Goal: Find specific page/section: Find specific page/section

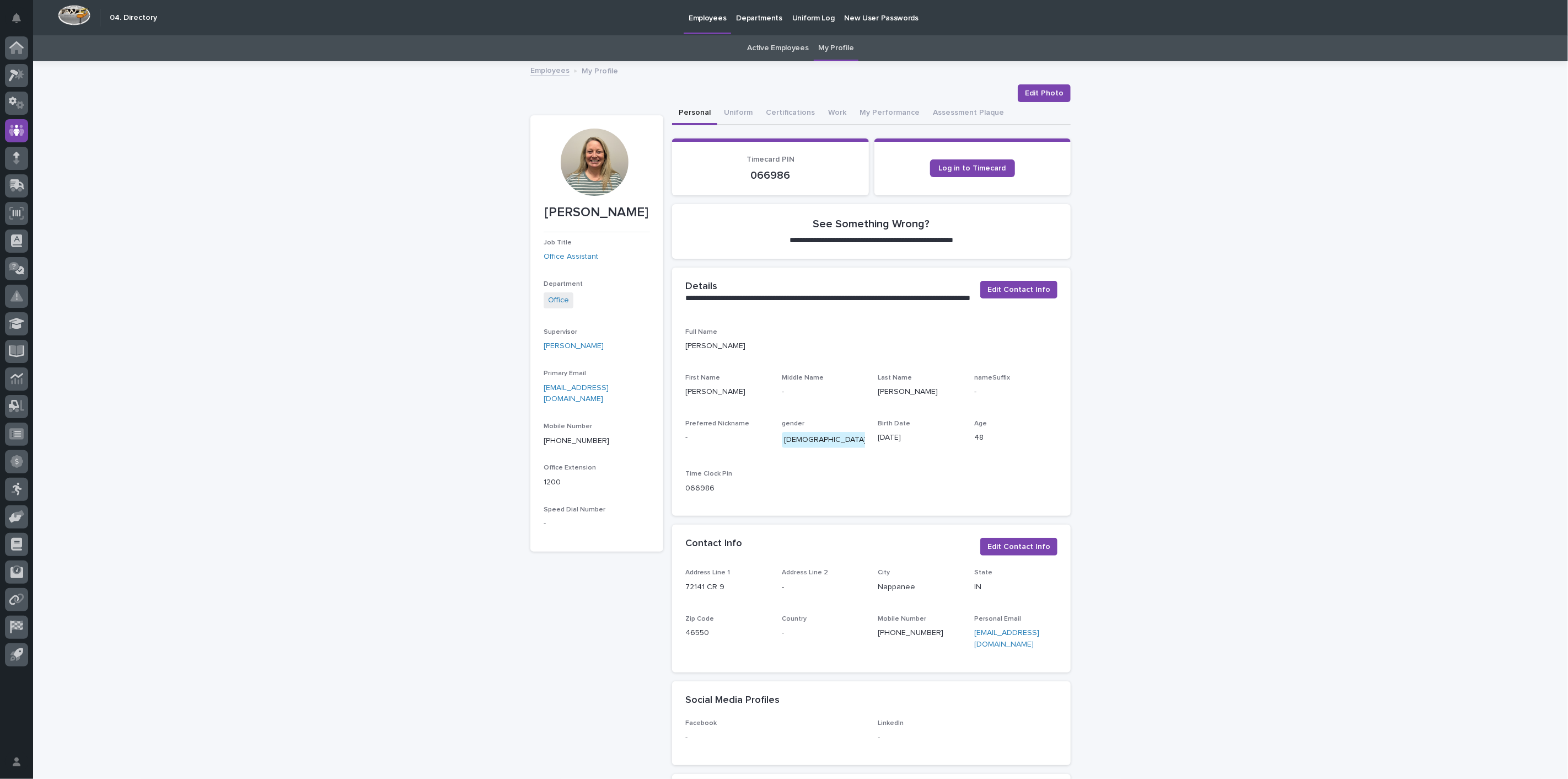
click at [535, 70] on link "Employees" at bounding box center [550, 69] width 39 height 13
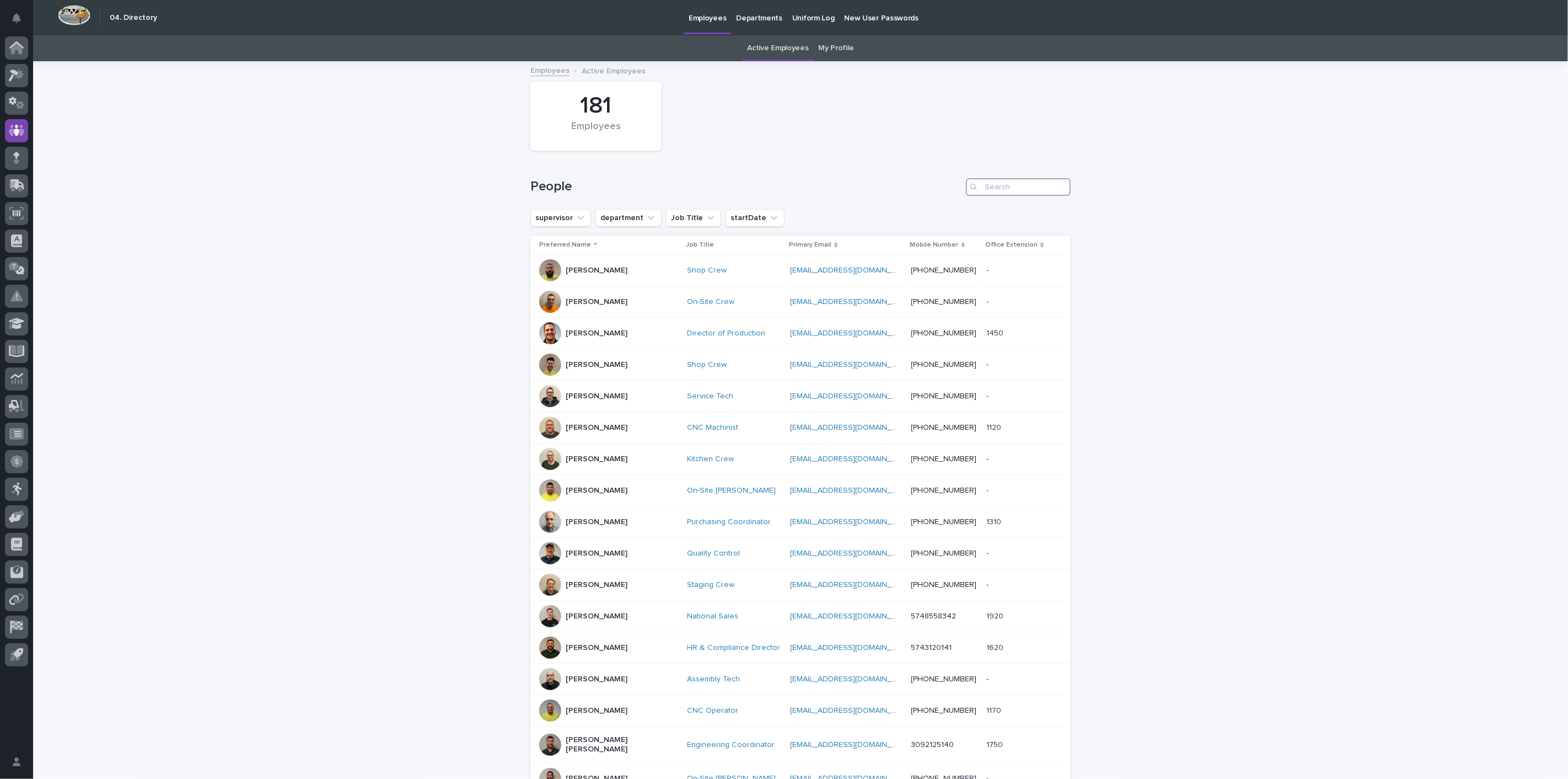
click at [1003, 186] on input "Search" at bounding box center [1019, 187] width 105 height 18
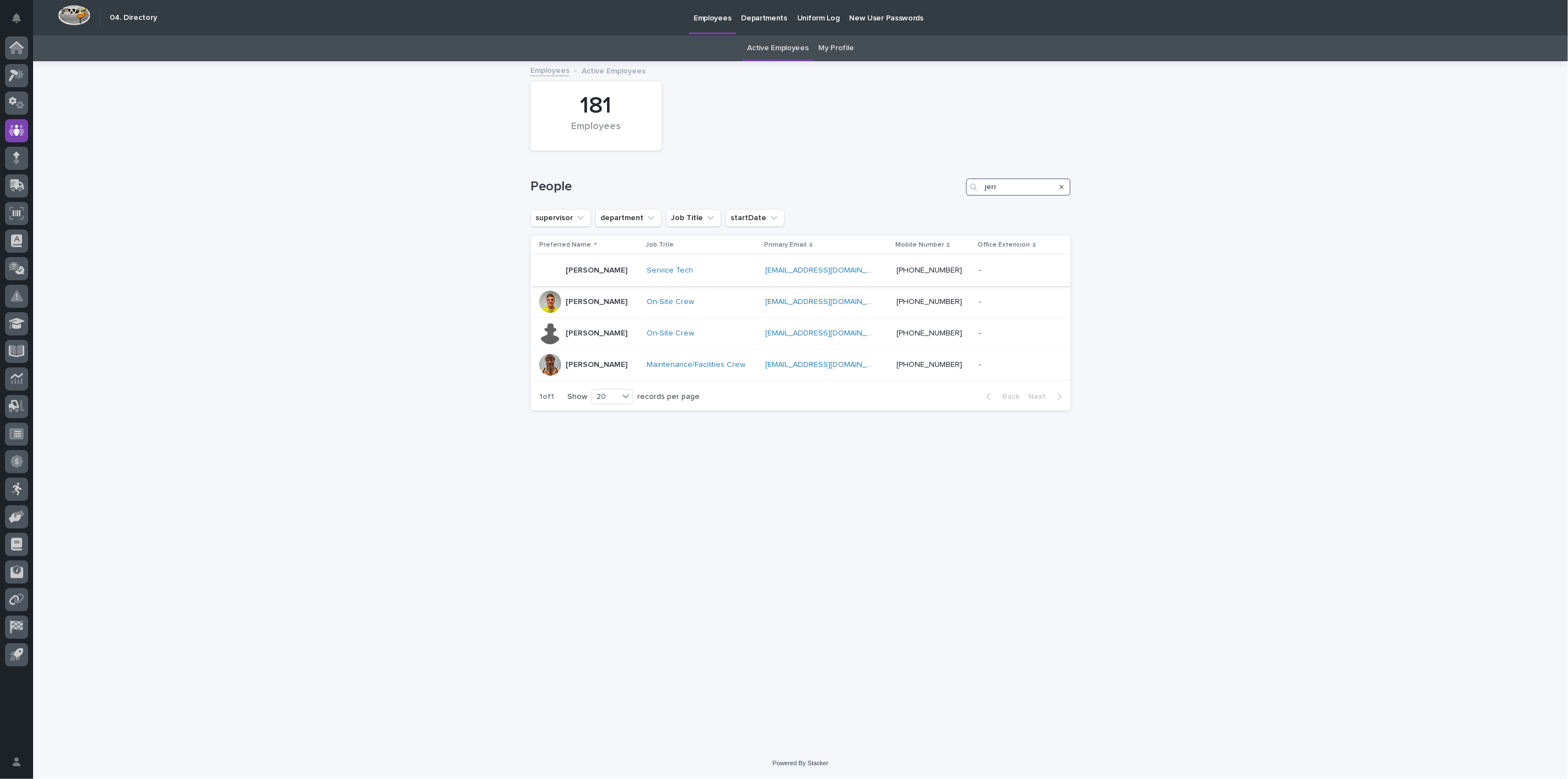
type input "jerr"
click at [610, 270] on p "[PERSON_NAME]" at bounding box center [596, 270] width 62 height 9
